Goal: Task Accomplishment & Management: Use online tool/utility

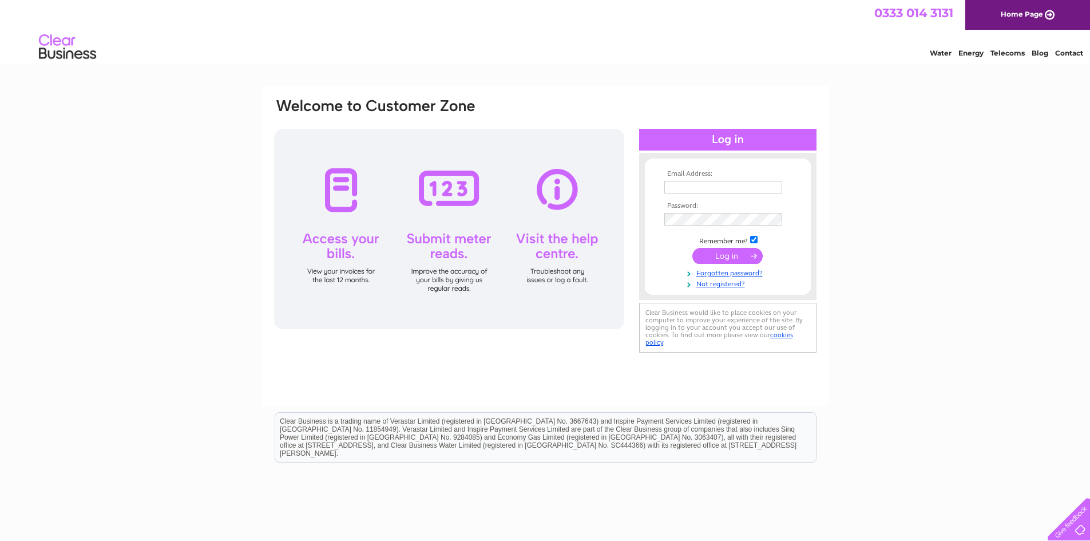
type input "[EMAIL_ADDRESS][DOMAIN_NAME]"
click at [725, 252] on input "submit" at bounding box center [727, 256] width 70 height 16
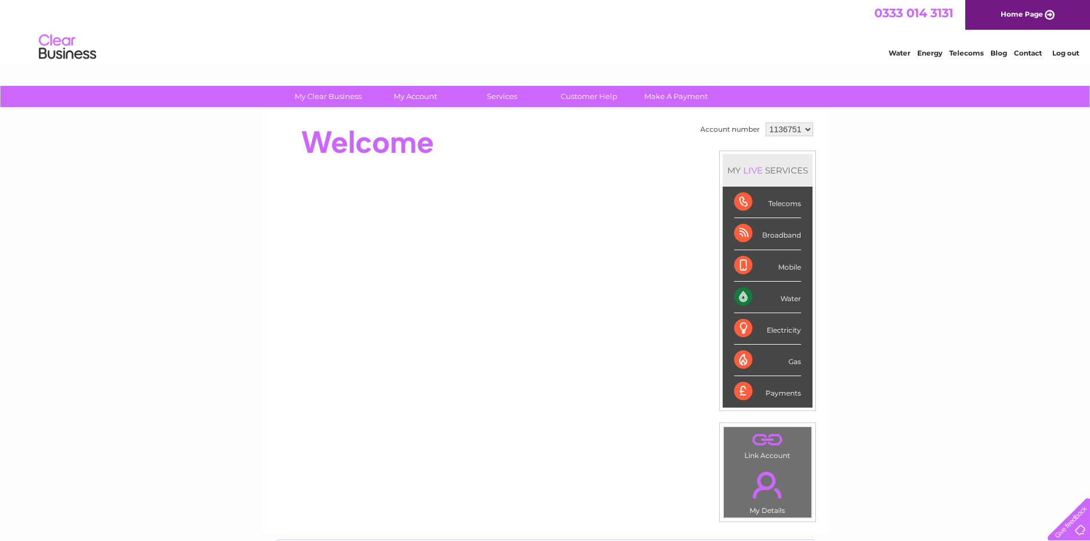
click at [761, 290] on div "Water" at bounding box center [767, 297] width 67 height 31
click at [743, 297] on div "Water" at bounding box center [767, 297] width 67 height 31
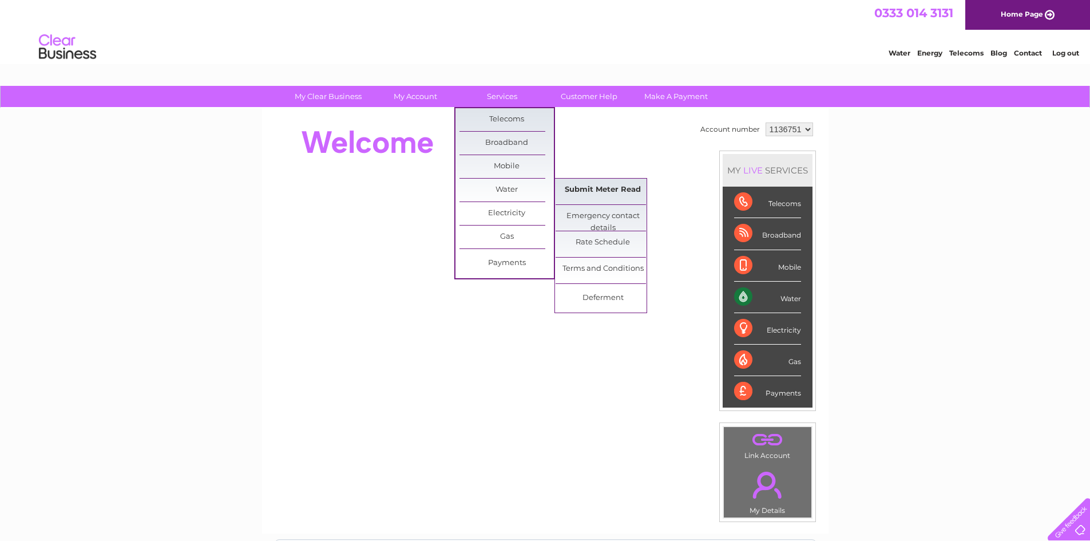
click at [591, 185] on link "Submit Meter Read" at bounding box center [603, 190] width 94 height 23
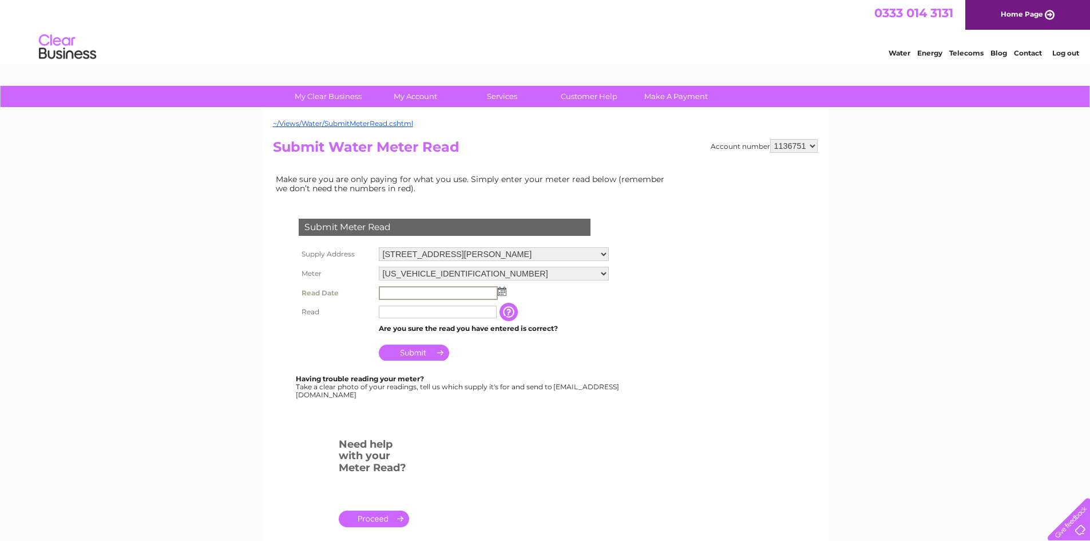
click at [389, 292] on input "text" at bounding box center [438, 293] width 119 height 14
click at [502, 290] on img at bounding box center [502, 291] width 9 height 9
click at [387, 309] on span "Prev" at bounding box center [389, 308] width 9 height 9
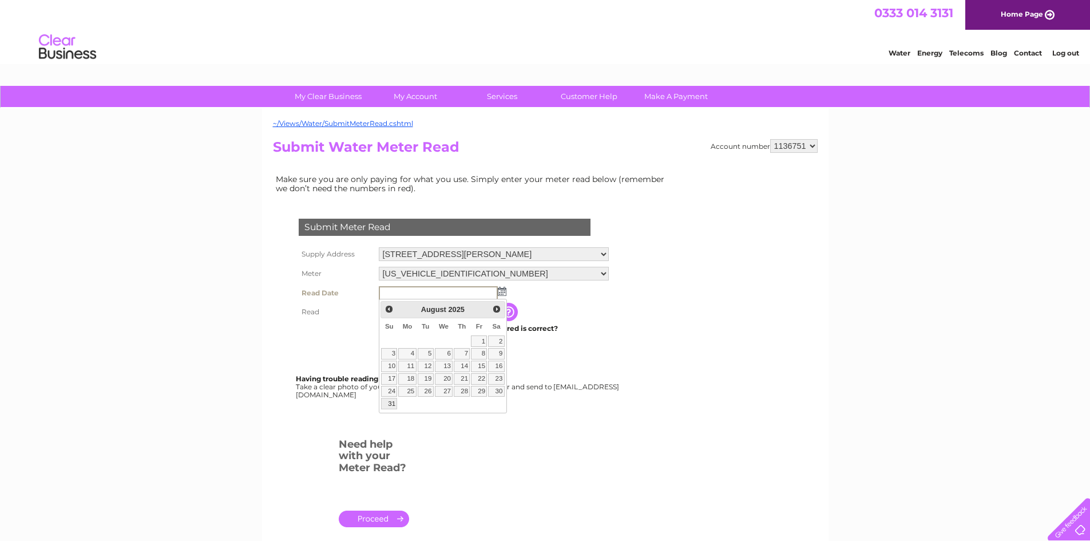
click at [393, 401] on link "31" at bounding box center [389, 403] width 16 height 11
type input "2025/08/31"
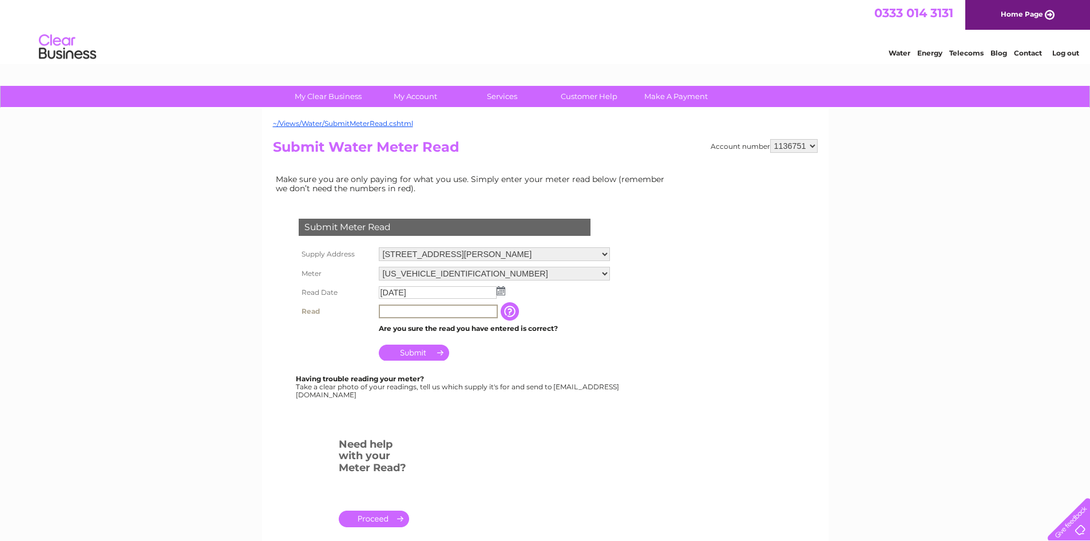
click at [402, 309] on input "text" at bounding box center [438, 311] width 119 height 14
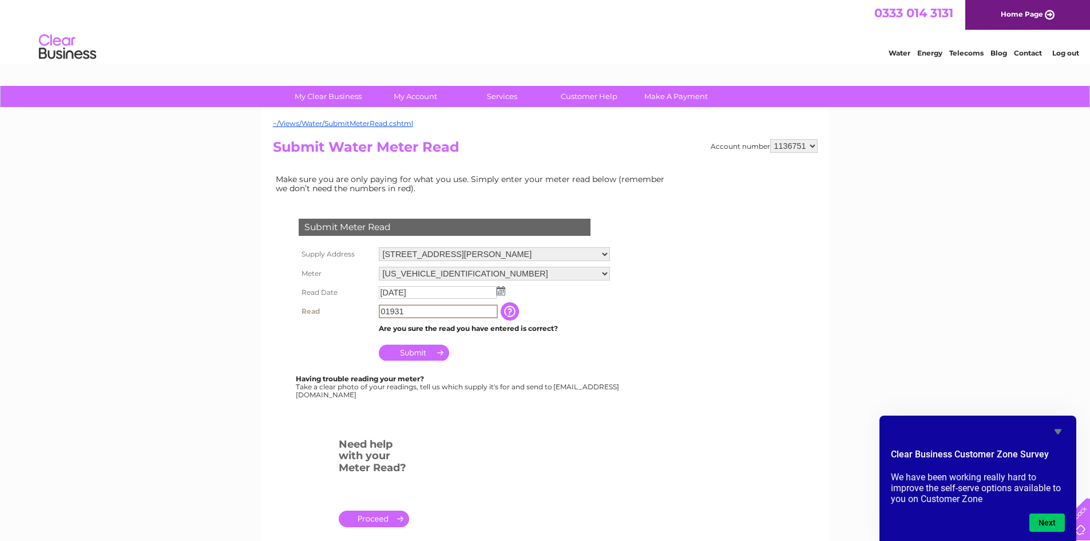
click at [398, 310] on input "01931" at bounding box center [438, 311] width 119 height 14
click at [405, 310] on input "01931" at bounding box center [438, 311] width 119 height 14
click at [384, 311] on input "01931" at bounding box center [438, 311] width 119 height 14
click at [399, 310] on input "1931" at bounding box center [438, 311] width 119 height 14
click at [400, 310] on input "1931" at bounding box center [438, 311] width 119 height 14
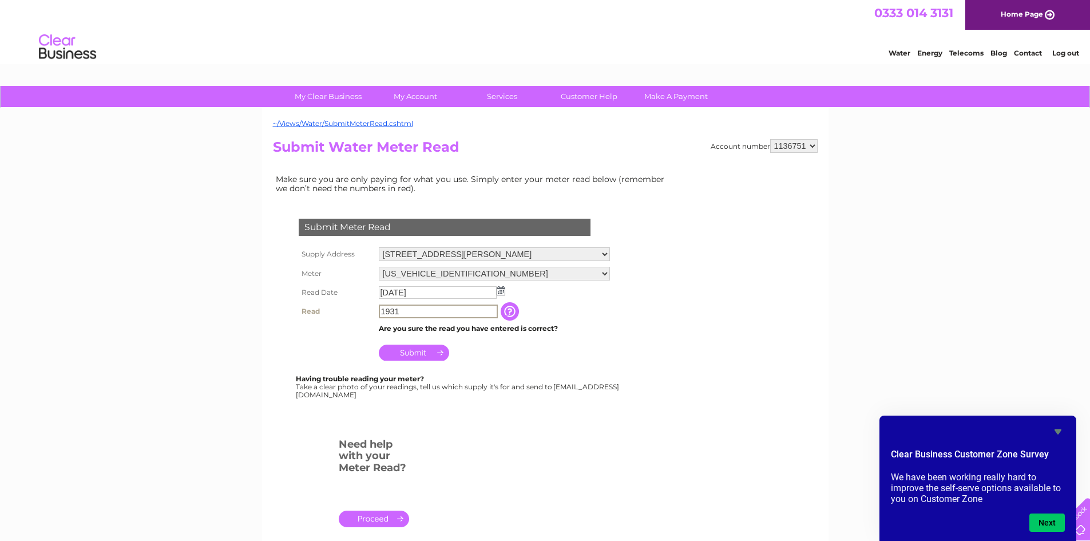
type input "1931"
click at [409, 348] on input "Submit" at bounding box center [414, 351] width 70 height 16
